Goal: Find specific page/section: Find specific page/section

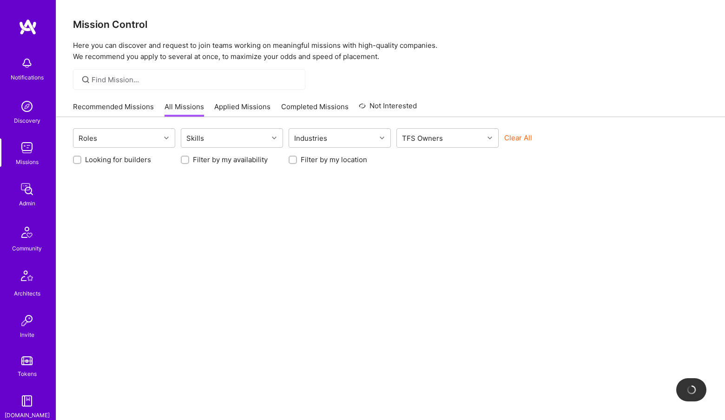
click at [35, 198] on img at bounding box center [27, 189] width 19 height 19
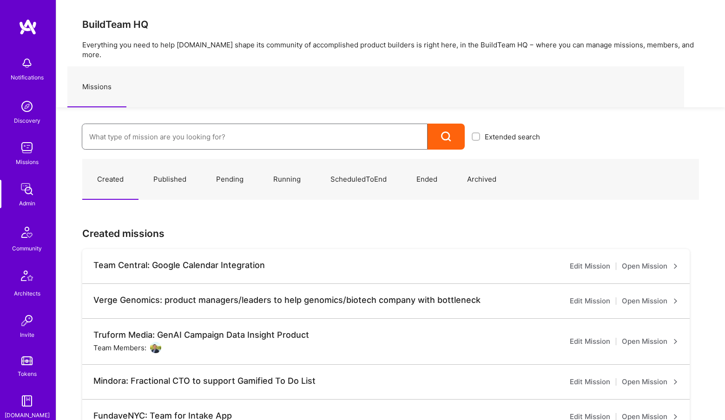
click at [183, 126] on input at bounding box center [254, 137] width 331 height 24
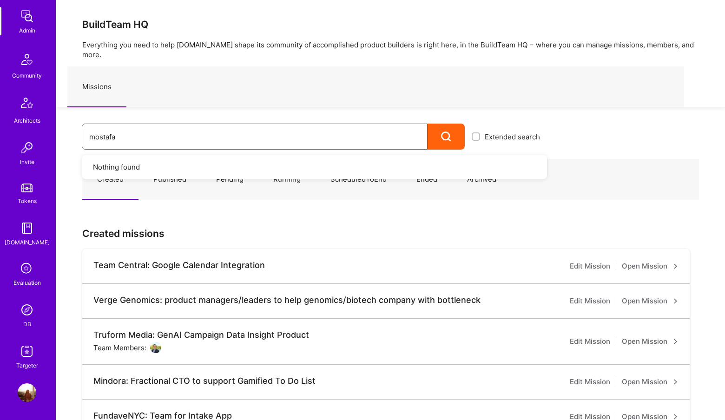
type input "mostafa"
click at [25, 311] on img at bounding box center [27, 310] width 19 height 19
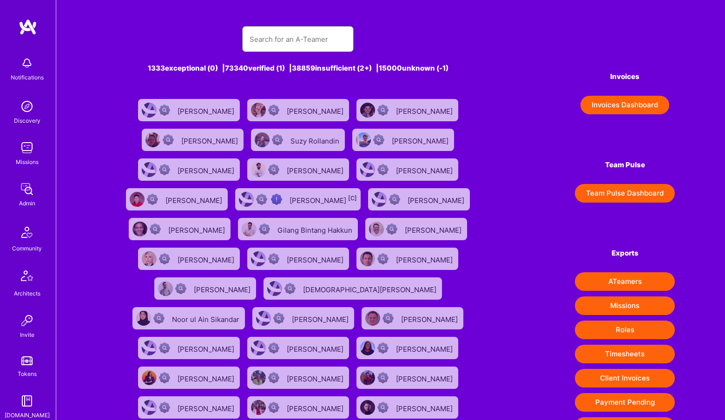
click at [310, 39] on input "text" at bounding box center [298, 39] width 97 height 24
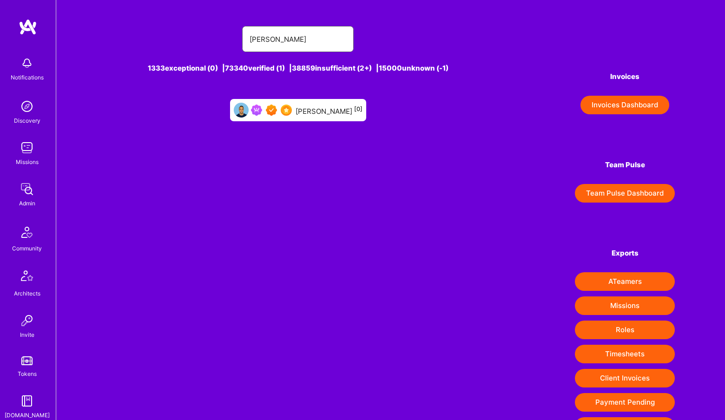
type input "[PERSON_NAME]"
click at [296, 112] on div "[PERSON_NAME] [0]" at bounding box center [329, 110] width 67 height 12
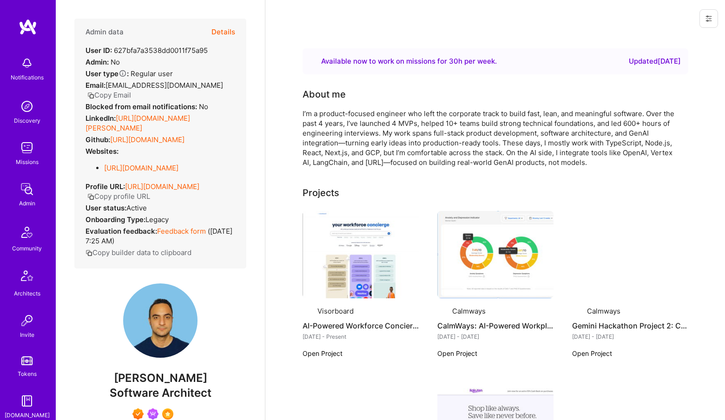
scroll to position [83, 0]
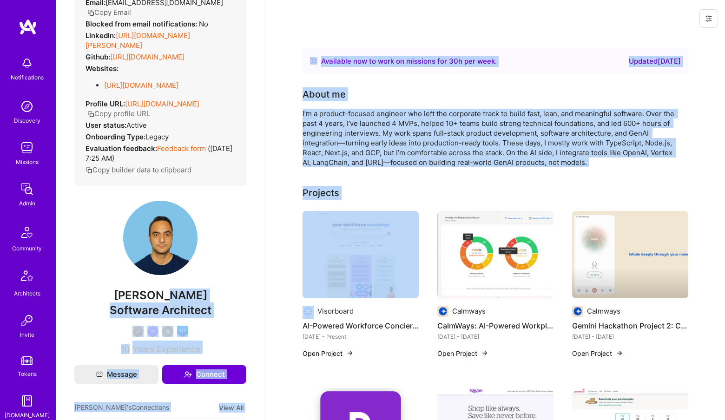
drag, startPoint x: 147, startPoint y: 307, endPoint x: 287, endPoint y: 303, distance: 140.0
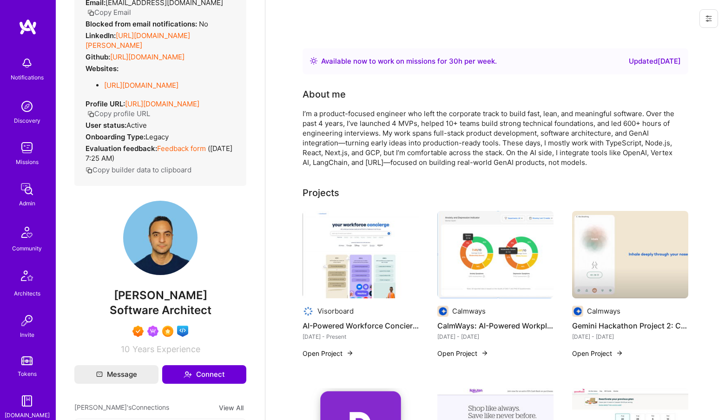
drag, startPoint x: 148, startPoint y: 304, endPoint x: 247, endPoint y: 307, distance: 98.6
click at [247, 307] on div "Admin data Details User ID: 627bfa7a3538dd0011f75a95 Admin: No User type Regula…" at bounding box center [160, 210] width 209 height 420
copy span "Darehzereshki"
